Goal: Navigation & Orientation: Find specific page/section

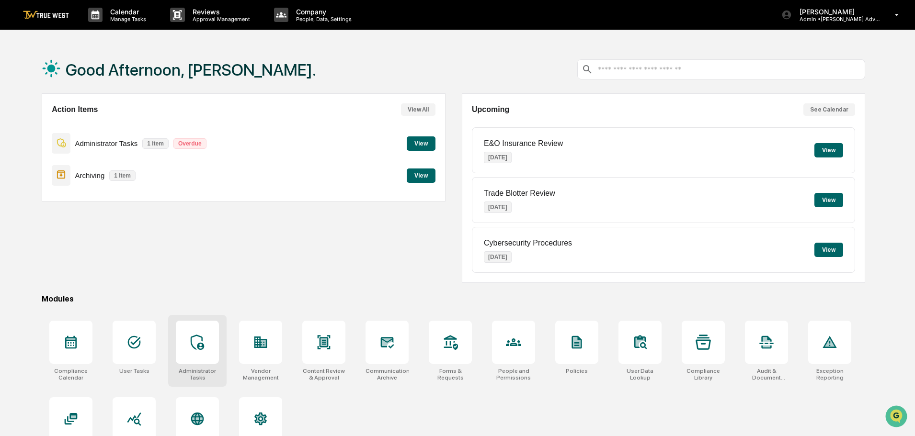
click at [196, 339] on icon at bounding box center [197, 342] width 15 height 15
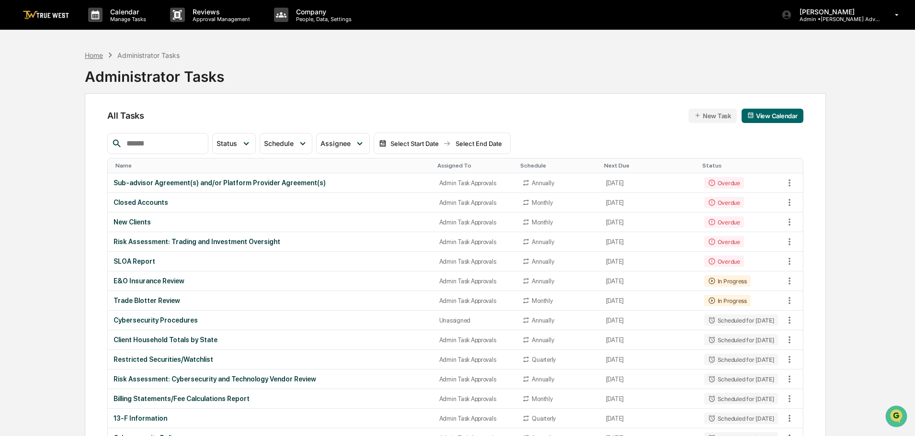
click at [94, 51] on div "Home" at bounding box center [94, 55] width 18 height 8
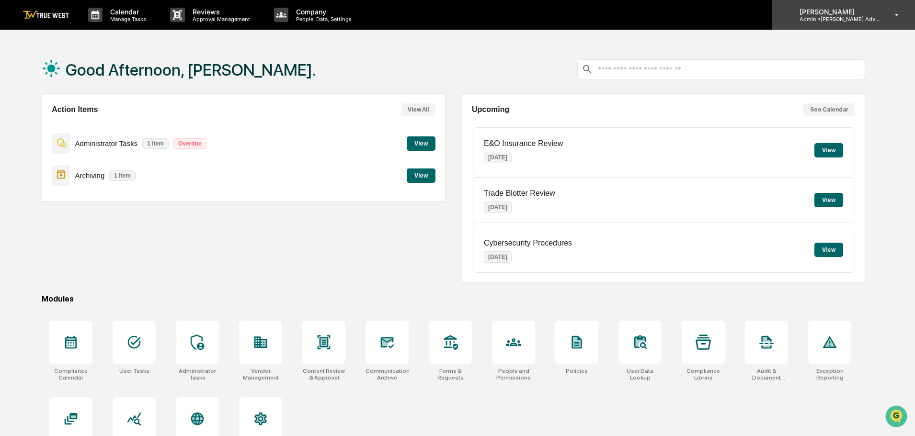
click at [835, 16] on p "Admin • [PERSON_NAME] Advisory Group" at bounding box center [836, 19] width 89 height 7
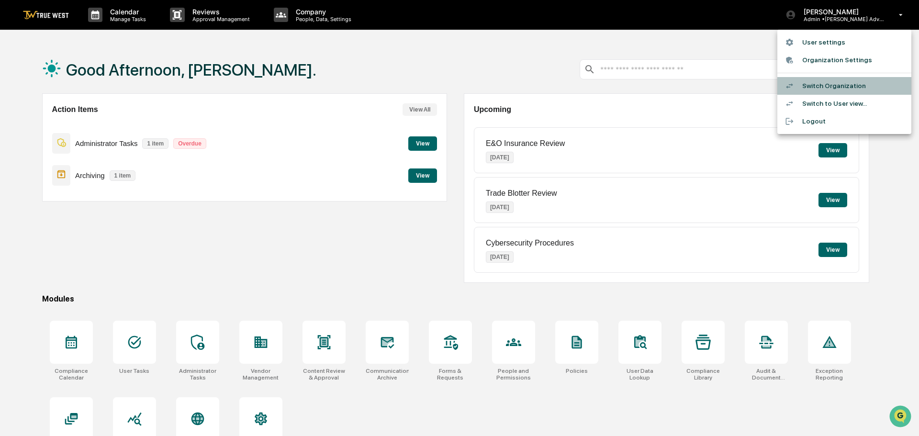
click at [839, 82] on li "Switch Organization" at bounding box center [845, 86] width 134 height 18
